Goal: Information Seeking & Learning: Check status

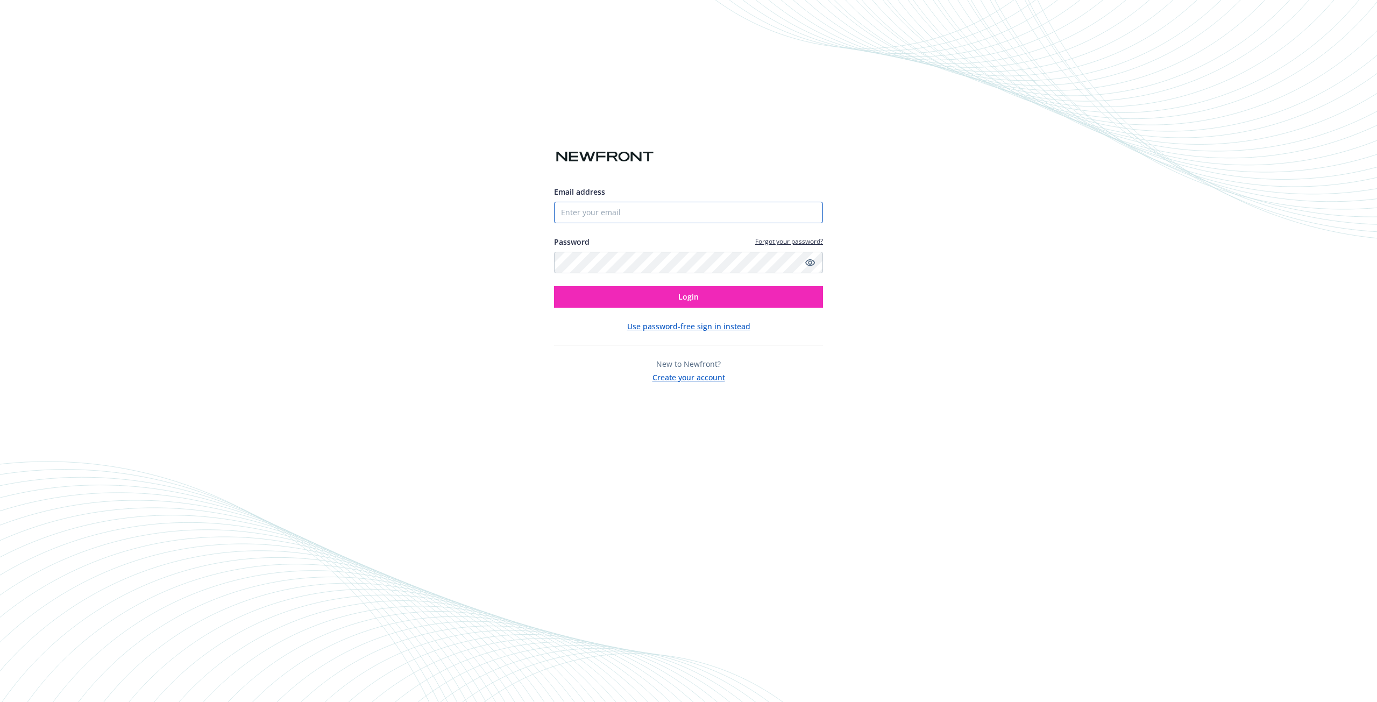
click at [627, 203] on input "Email address" at bounding box center [688, 213] width 269 height 22
type input "[EMAIL_ADDRESS][DOMAIN_NAME]"
click at [554, 286] on button "Login" at bounding box center [688, 297] width 269 height 22
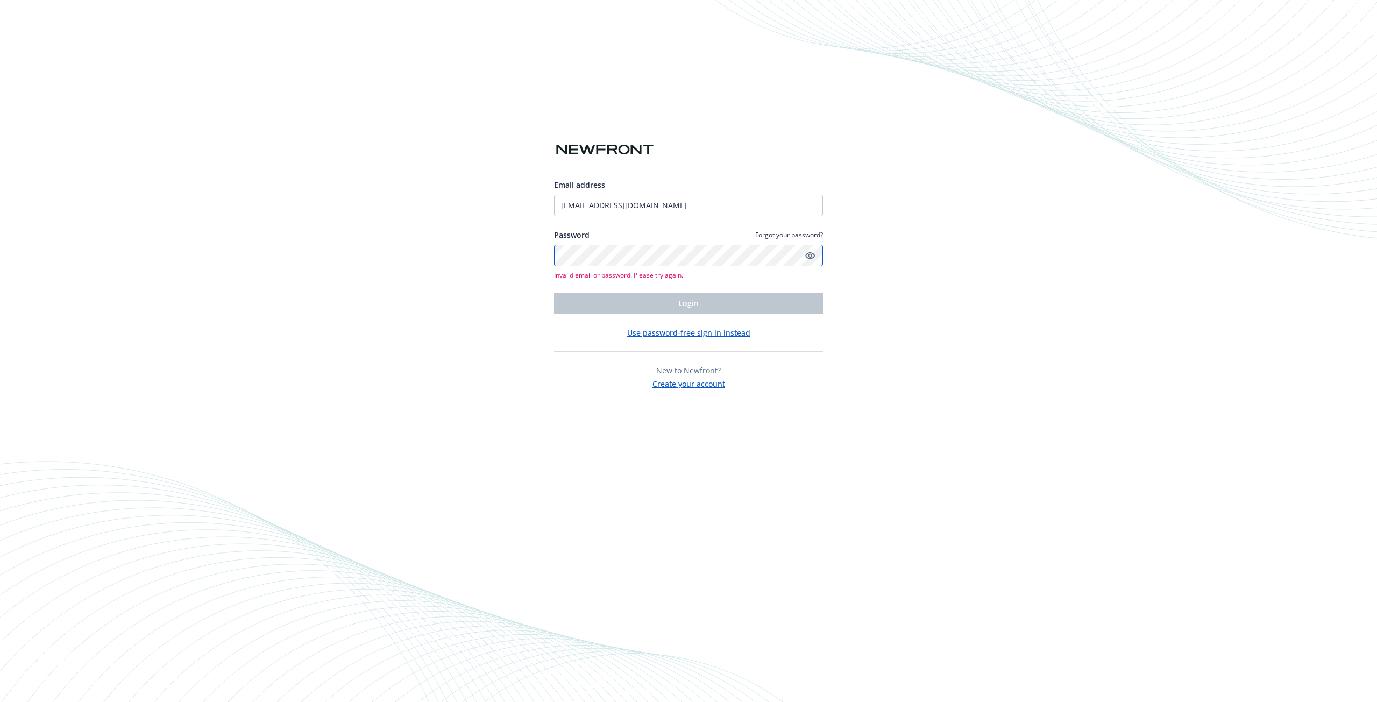
click at [458, 262] on div "Email address gregorychandler@luckyscent.com Password Forgot your password? Inv…" at bounding box center [688, 351] width 1377 height 702
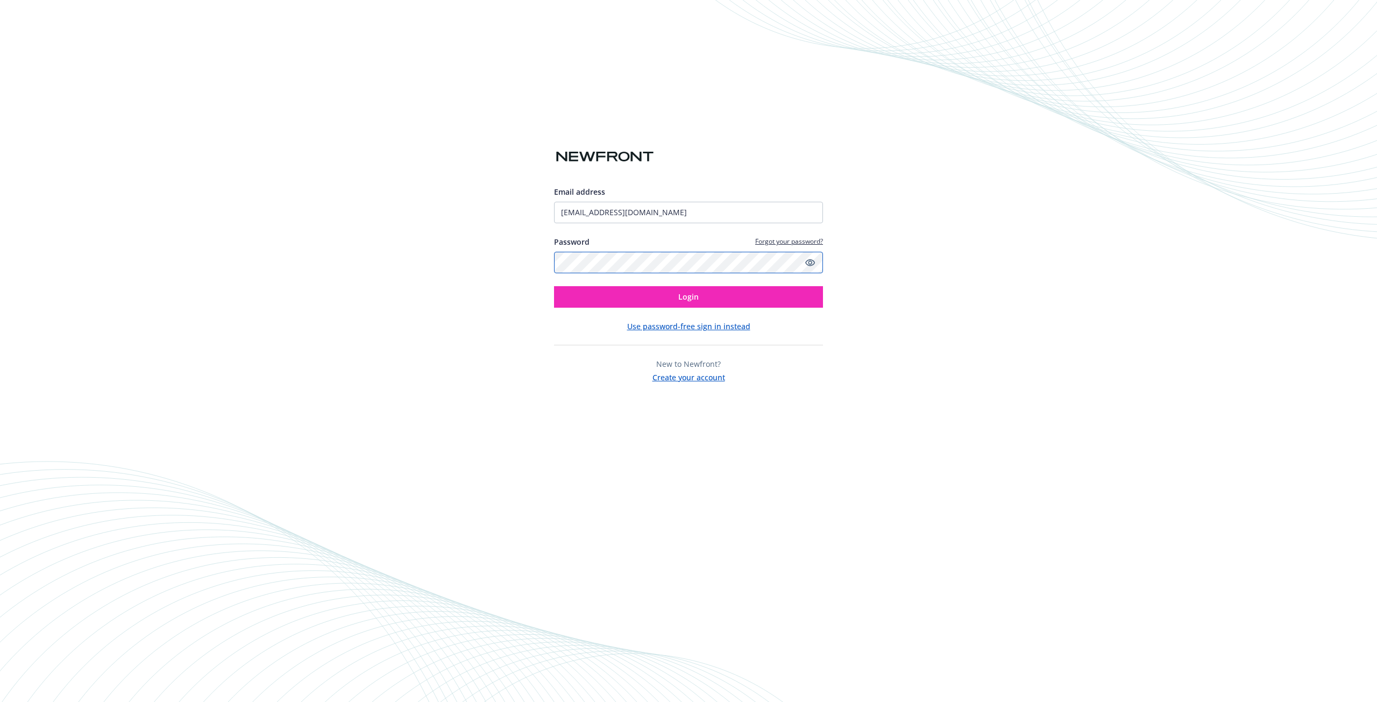
click at [554, 286] on button "Login" at bounding box center [688, 297] width 269 height 22
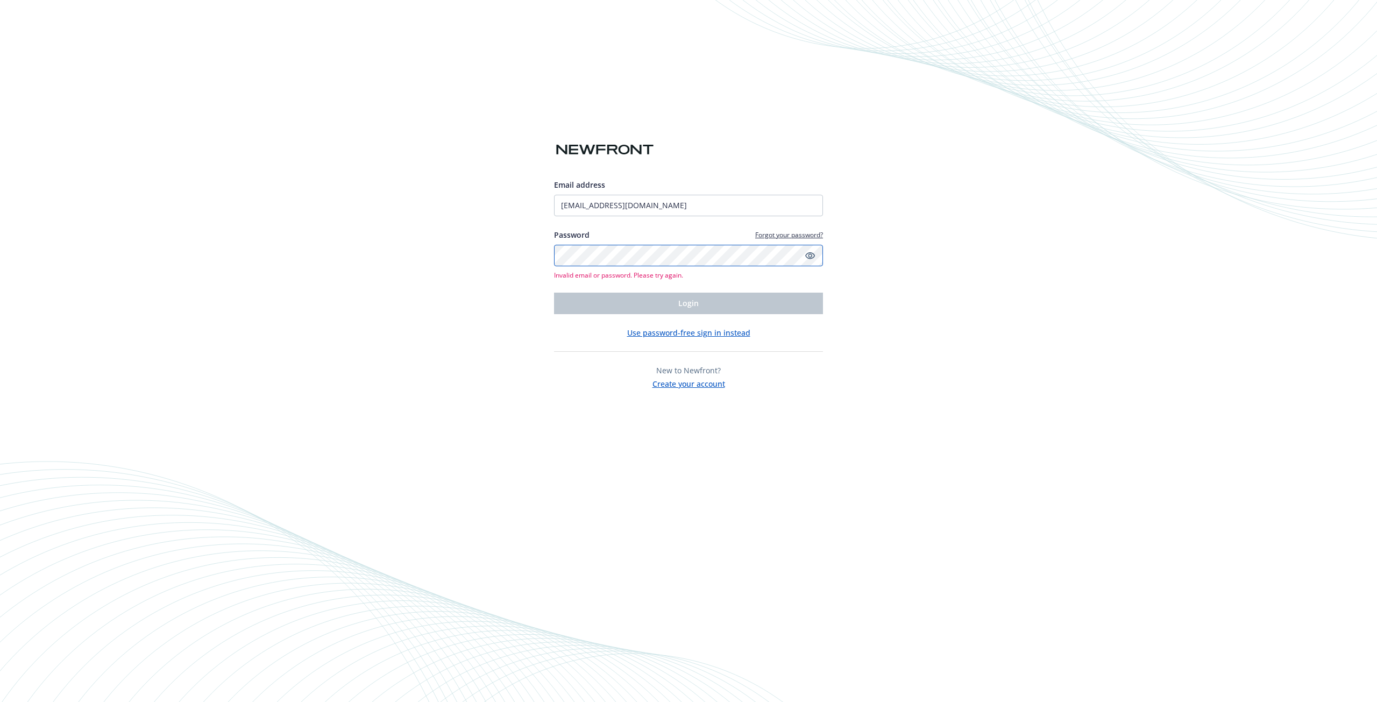
click at [444, 265] on div "Email address gregorychandler@luckyscent.com Password Forgot your password? Inv…" at bounding box center [688, 351] width 1377 height 702
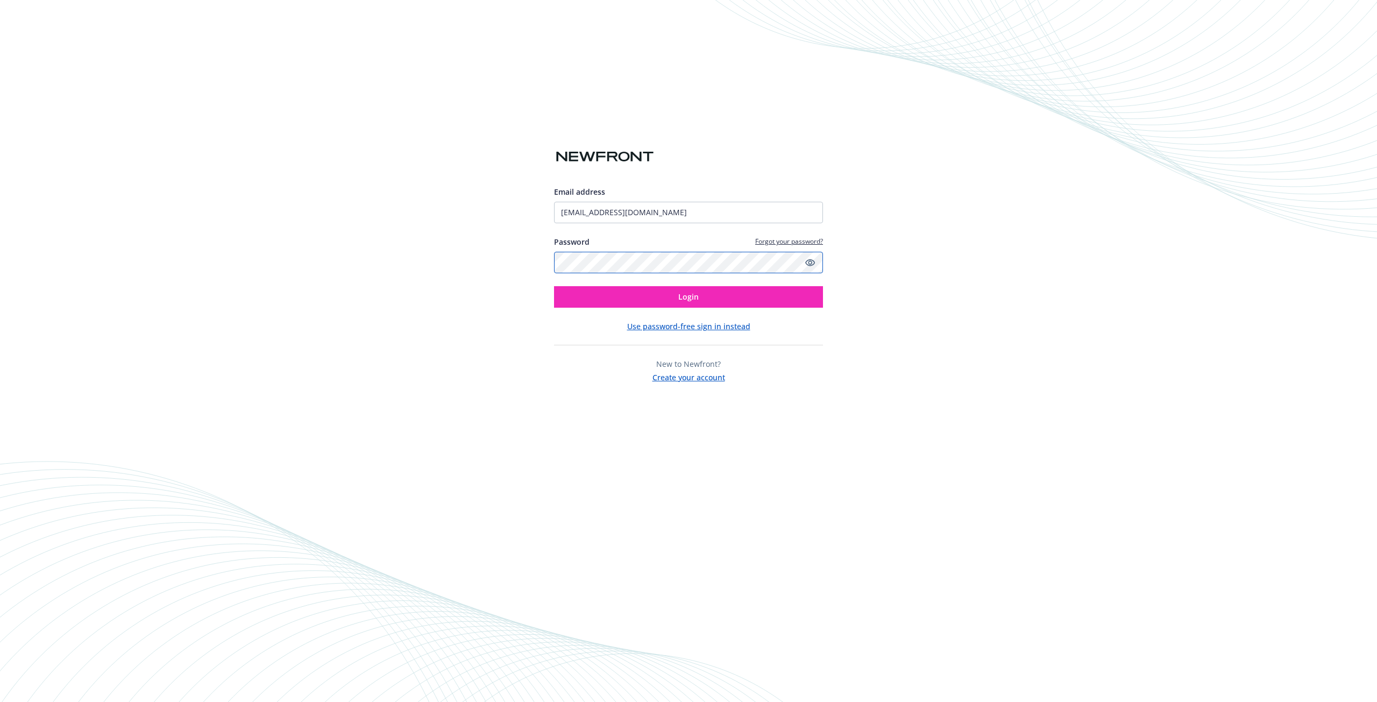
click at [554, 286] on button "Login" at bounding box center [688, 297] width 269 height 22
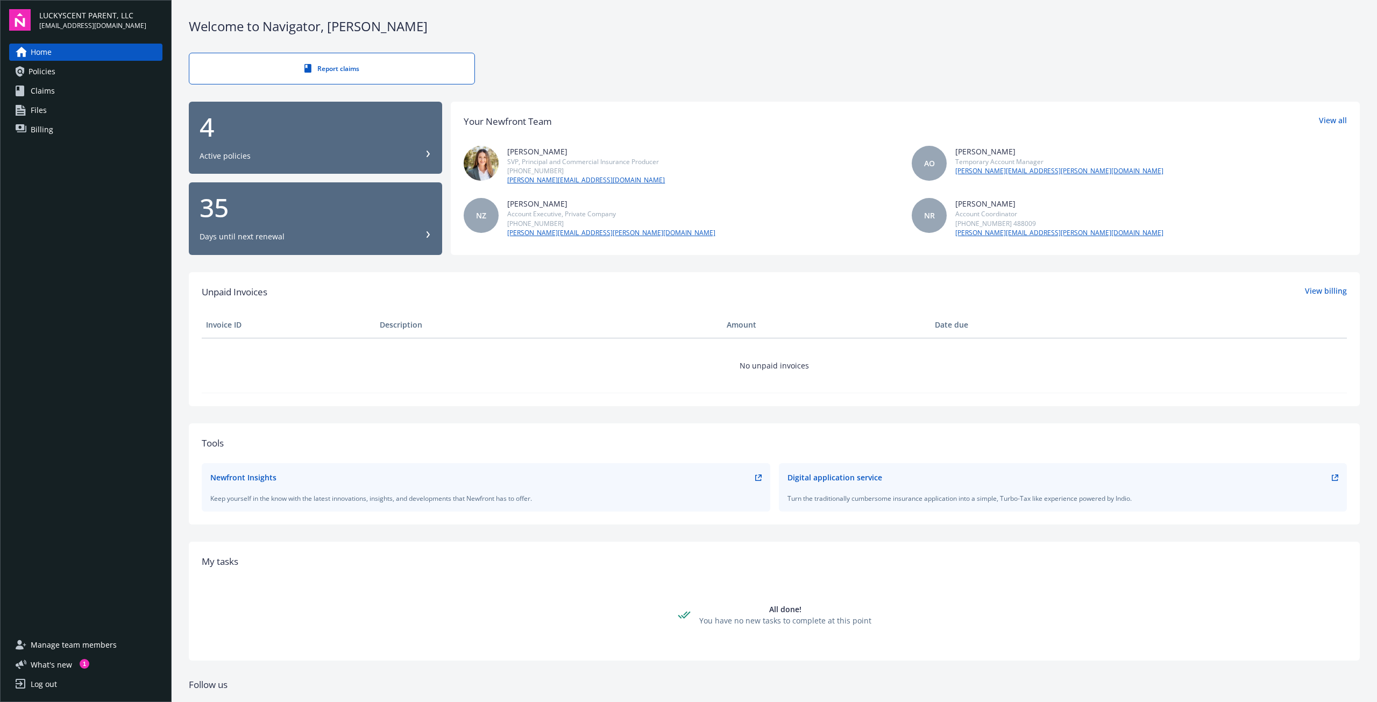
click at [281, 137] on div "4" at bounding box center [316, 127] width 232 height 26
click at [82, 671] on div "Manage team members What ' s new 1 Log out" at bounding box center [85, 664] width 153 height 56
click at [82, 665] on div "1" at bounding box center [85, 664] width 10 height 10
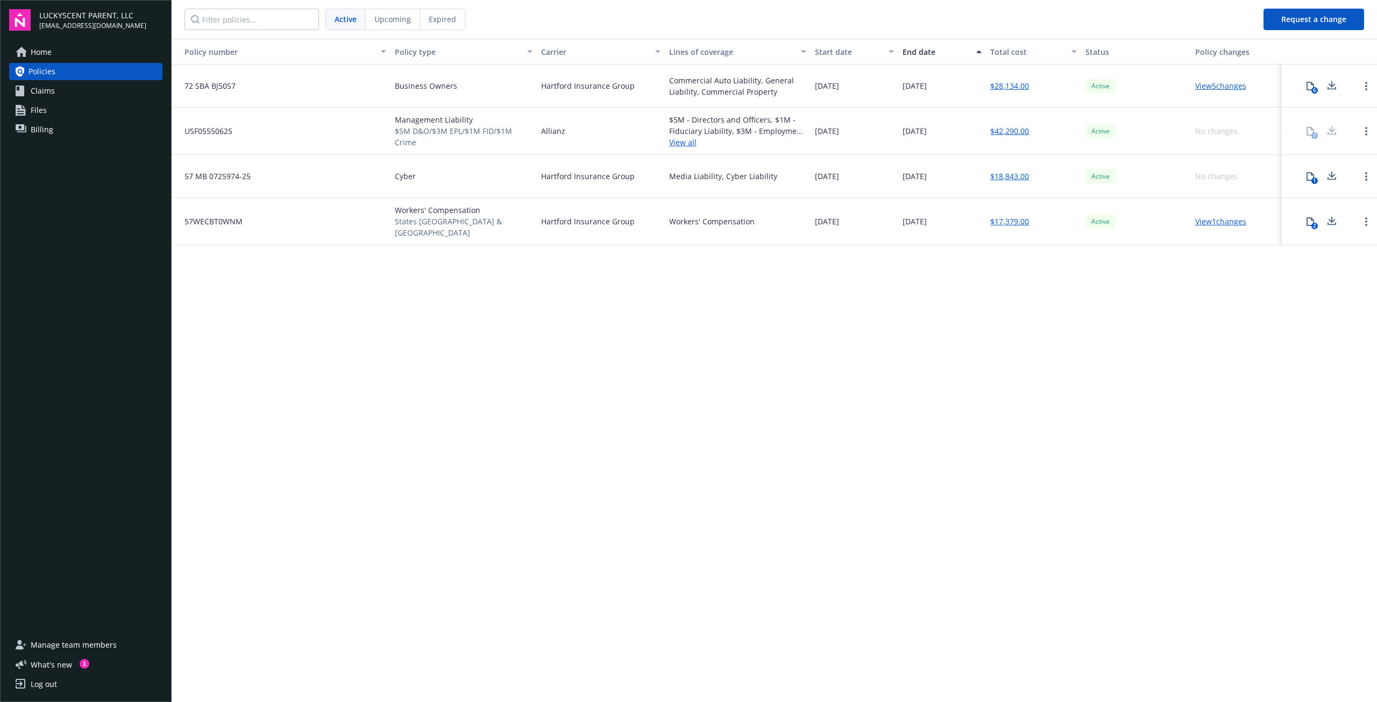
click at [1237, 87] on link "View 5 changes" at bounding box center [1220, 86] width 51 height 10
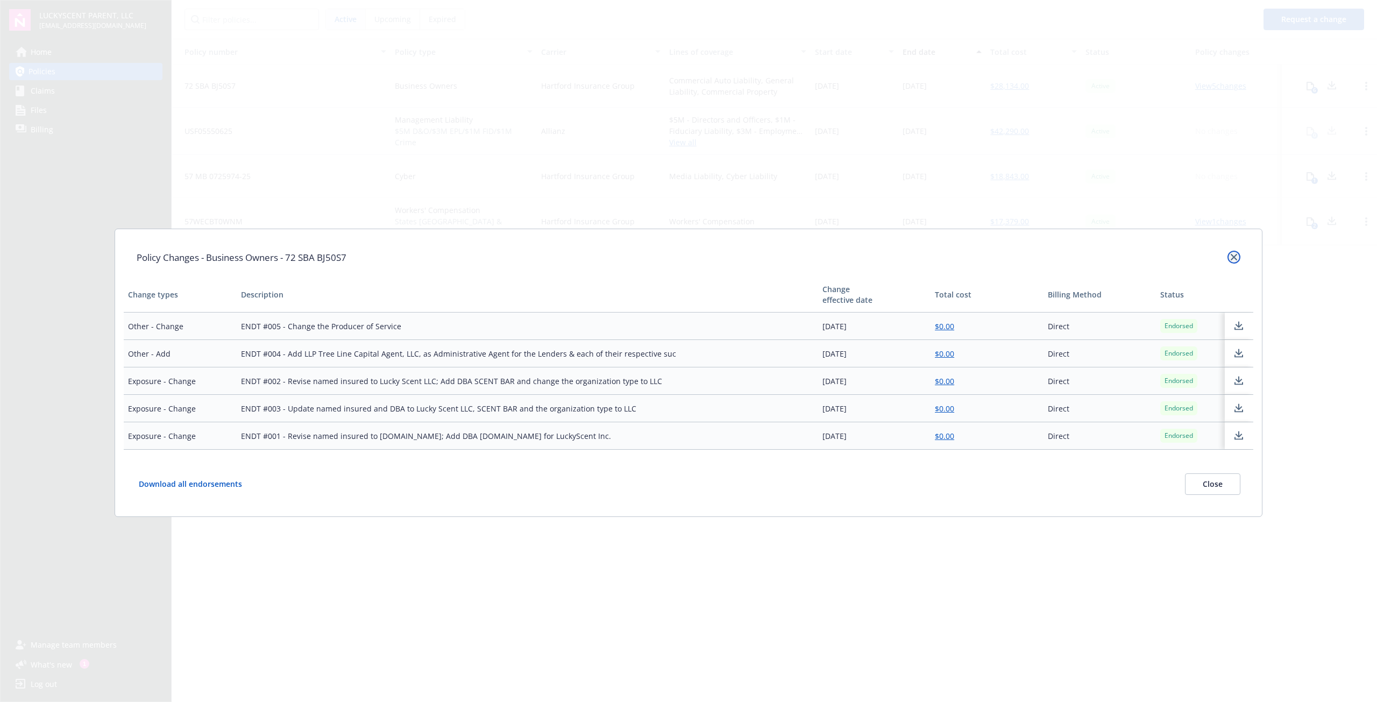
click at [1236, 259] on icon "close" at bounding box center [1233, 257] width 6 height 6
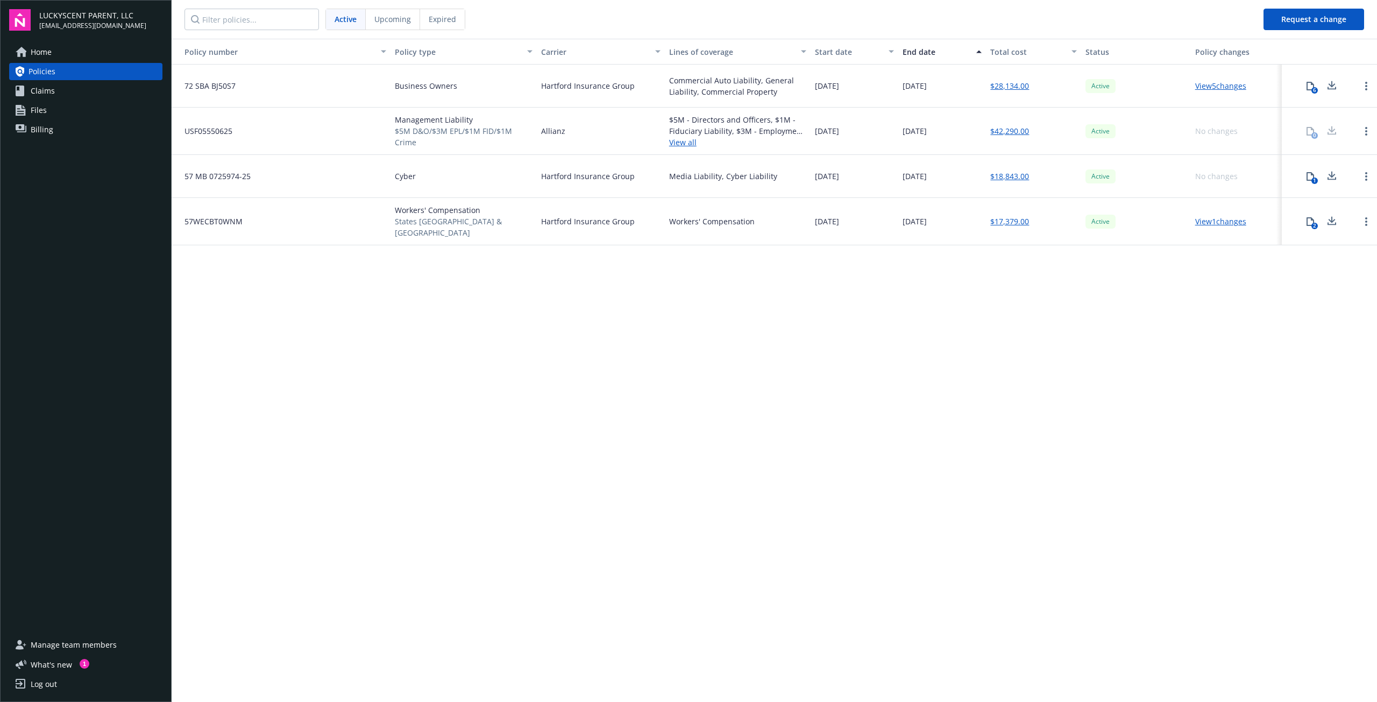
click at [432, 24] on span "Expired" at bounding box center [442, 18] width 27 height 11
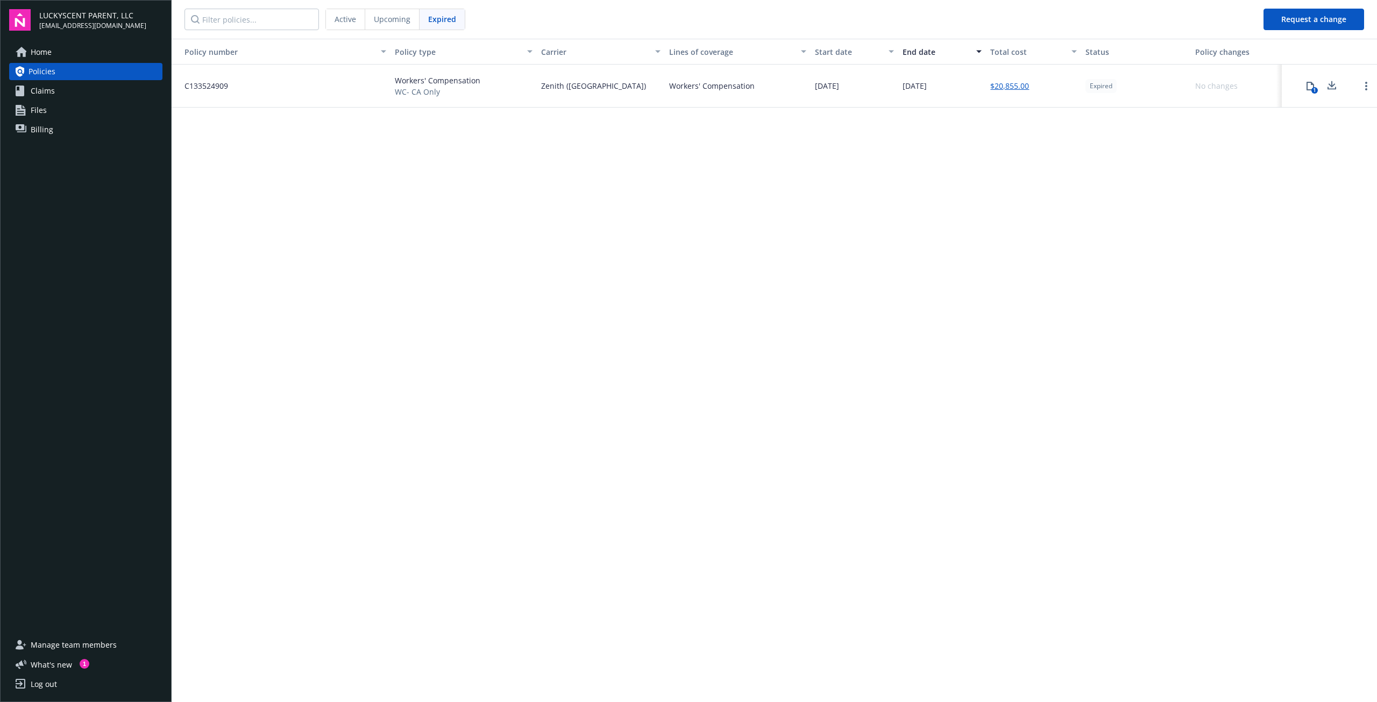
click at [333, 24] on div "Active" at bounding box center [345, 19] width 39 height 20
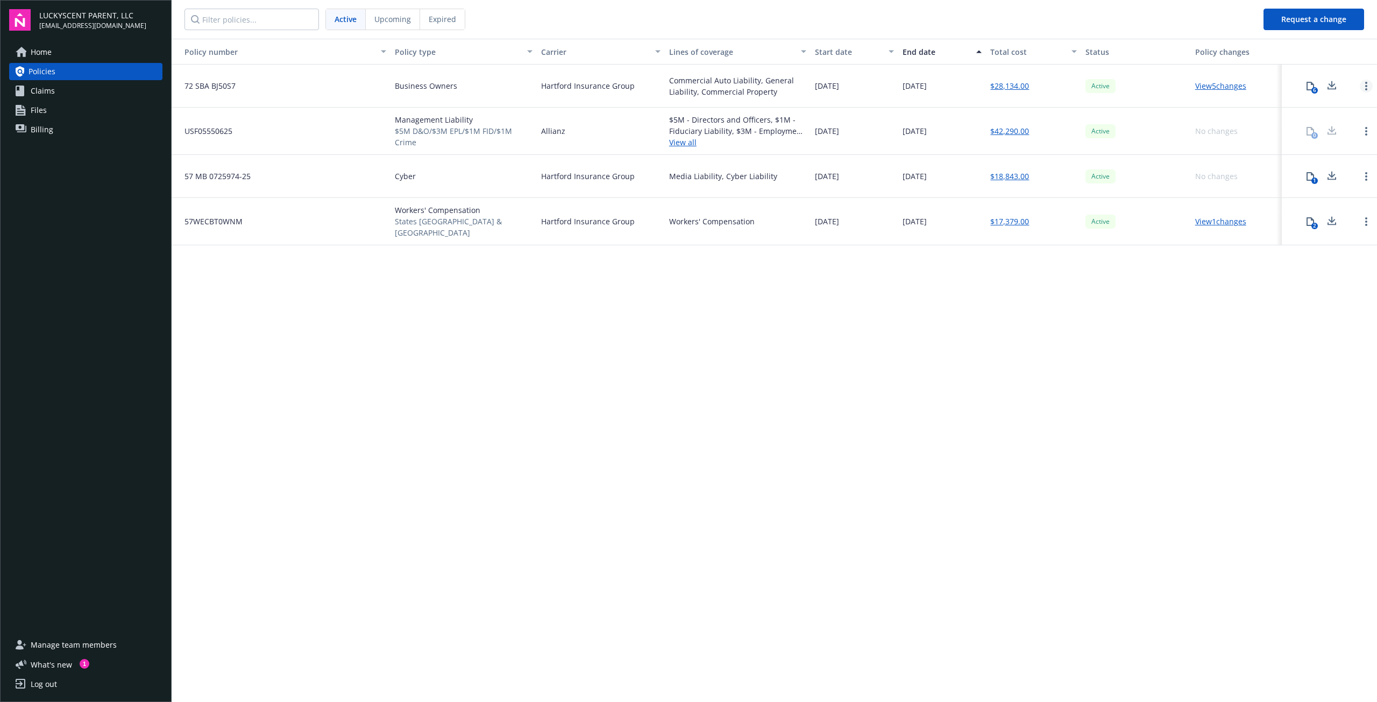
click at [1366, 86] on circle "Open options" at bounding box center [1366, 86] width 2 height 2
click at [1127, 35] on nav "Active Upcoming Expired" at bounding box center [713, 19] width 1083 height 39
click at [196, 87] on span "72 SBA BJ50S7" at bounding box center [206, 85] width 60 height 11
click at [1015, 86] on link "$28,134.00" at bounding box center [1009, 85] width 39 height 11
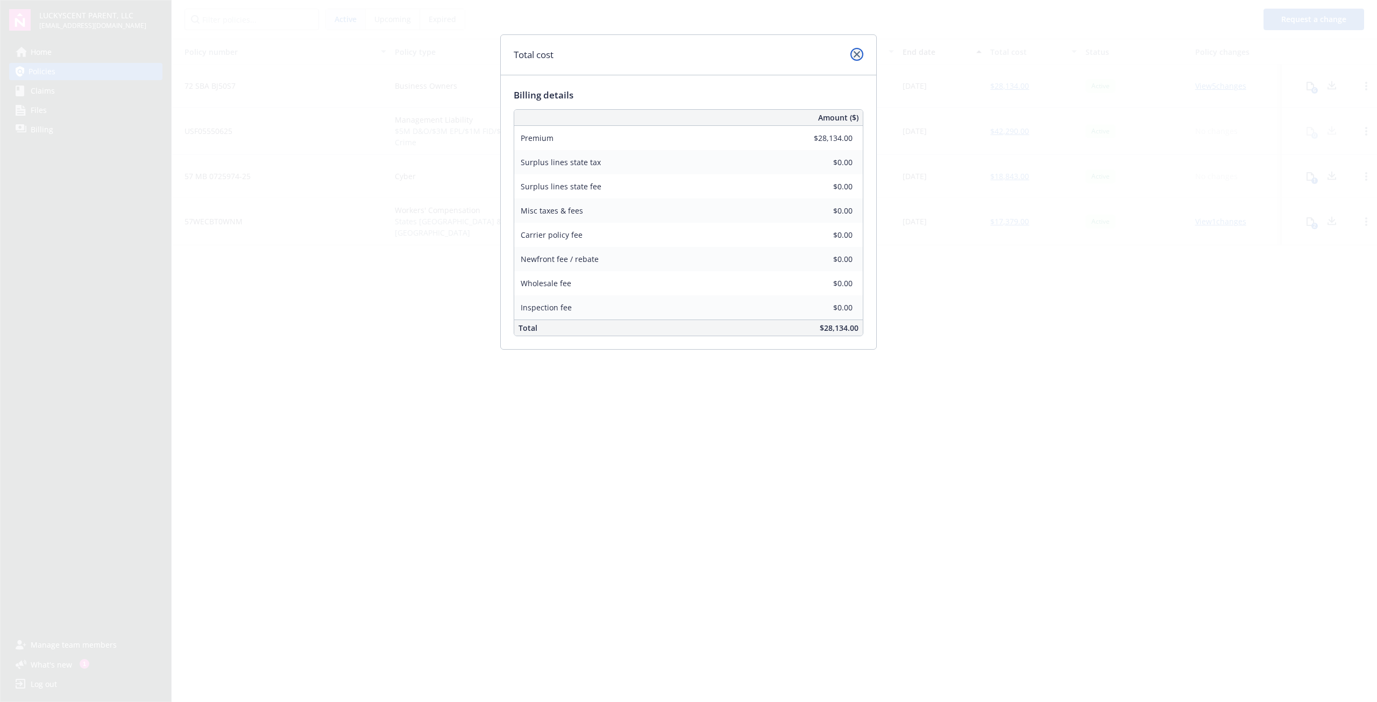
click at [856, 53] on icon "close" at bounding box center [856, 54] width 6 height 6
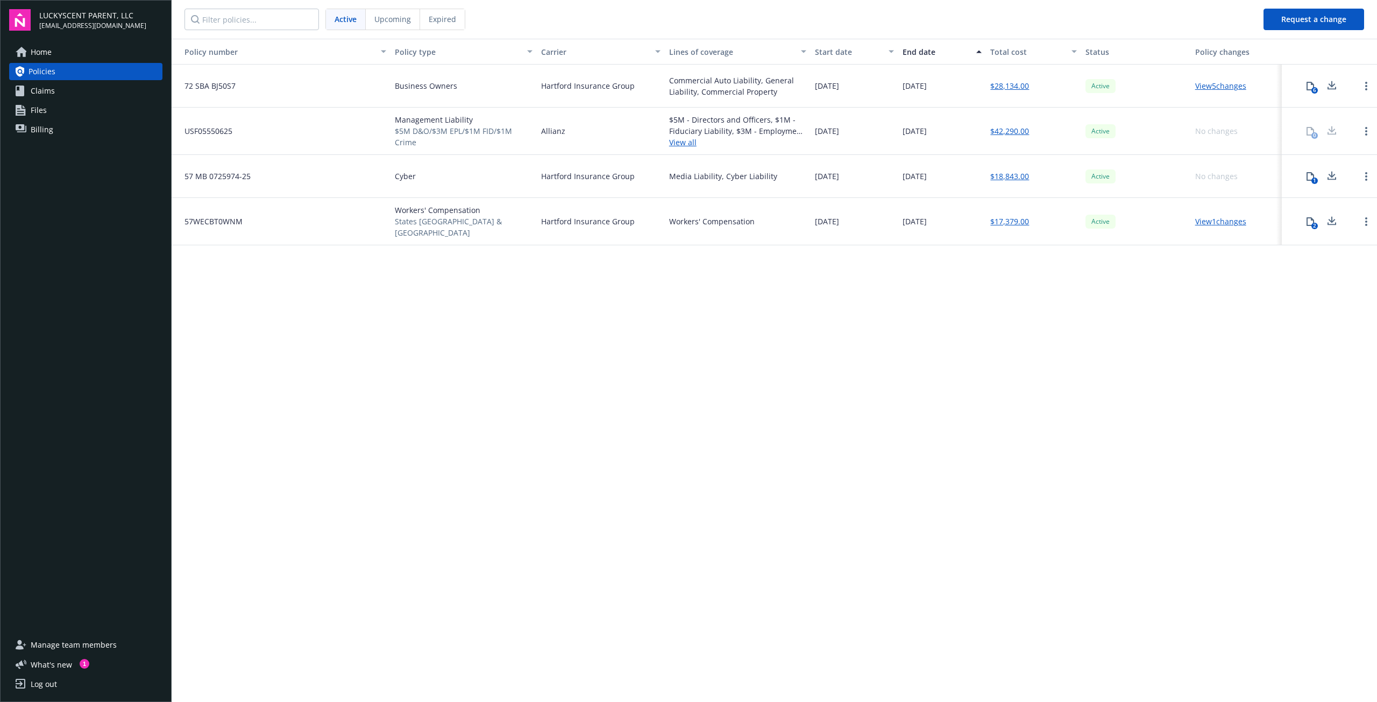
click at [1222, 86] on link "View 5 changes" at bounding box center [1220, 86] width 51 height 10
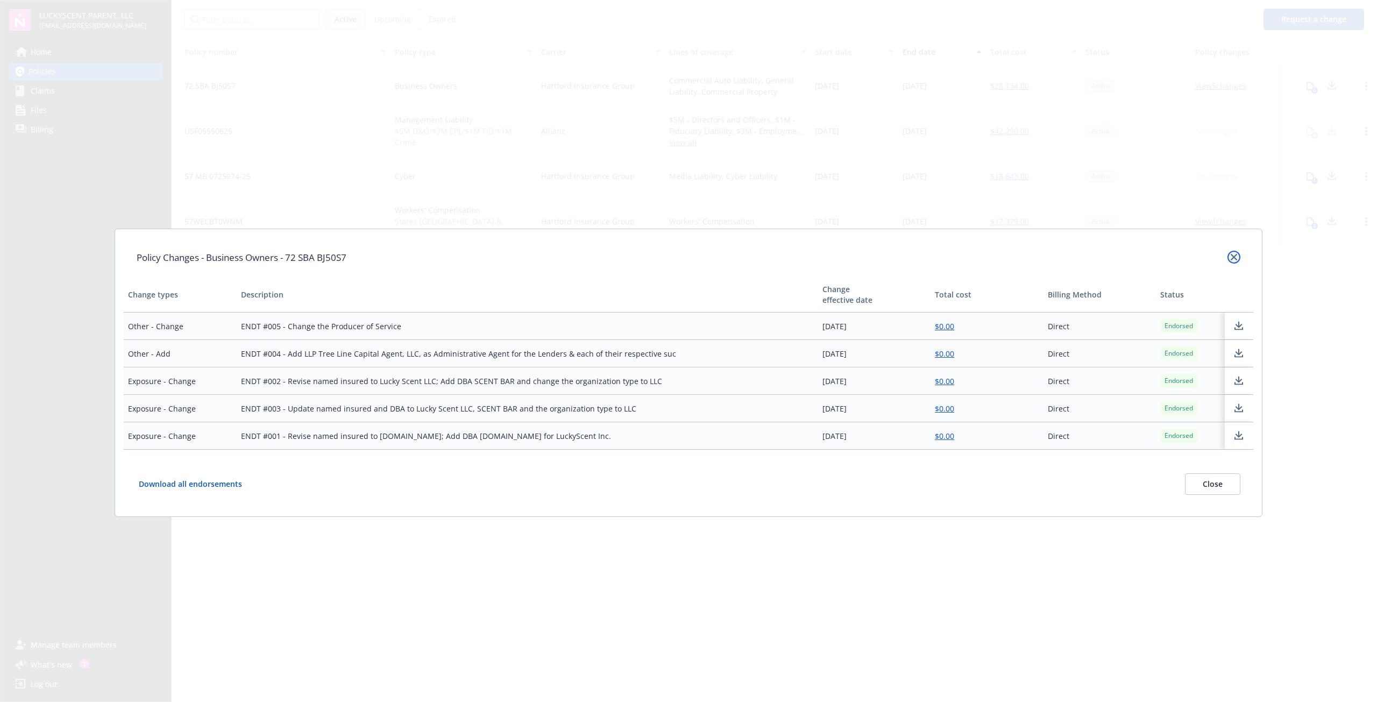
click at [1233, 255] on icon "close" at bounding box center [1233, 257] width 6 height 6
